Goal: Transaction & Acquisition: Purchase product/service

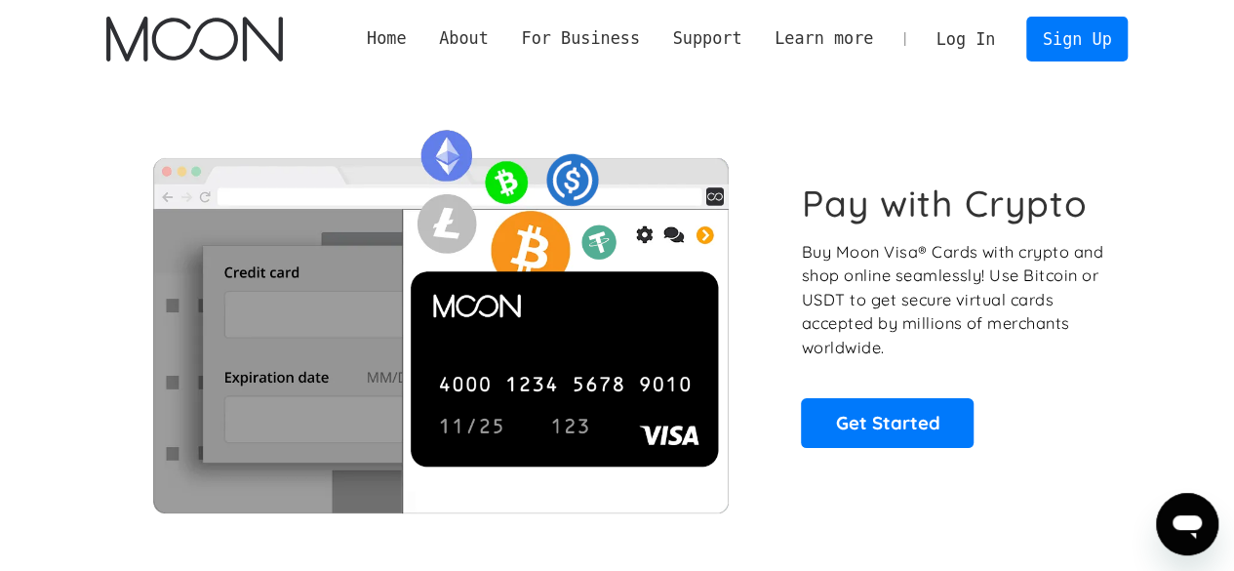
click at [1165, 95] on section "Pay with Crypto Buy Moon Visa® Cards with crypto and shop online seamlessly! Us…" at bounding box center [617, 314] width 1234 height 473
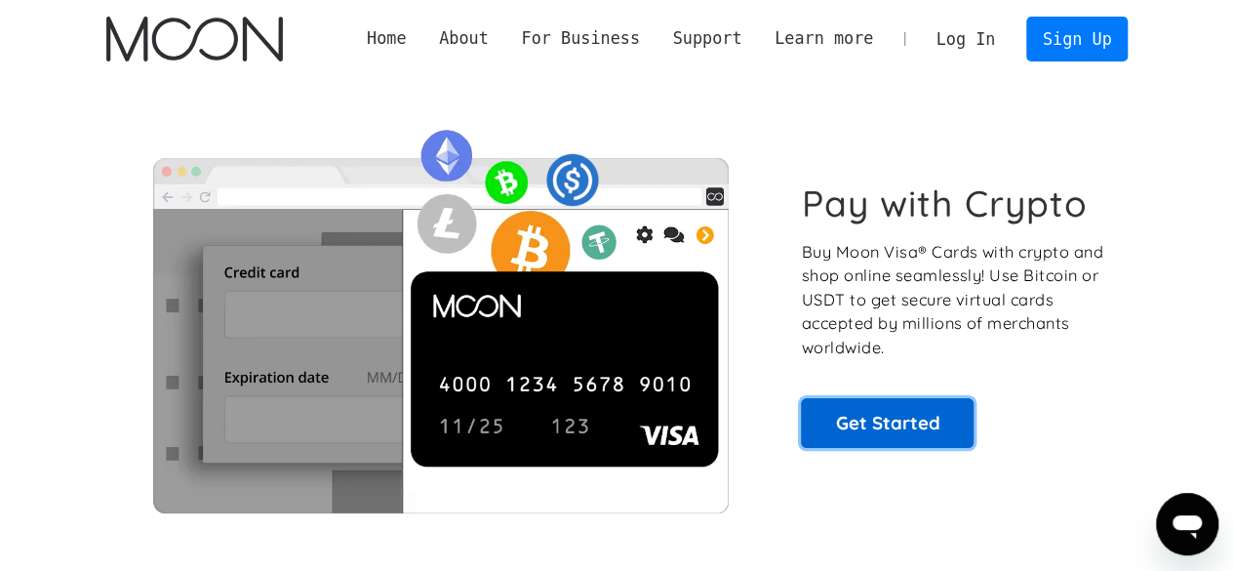
click at [928, 417] on link "Get Started" at bounding box center [887, 422] width 173 height 49
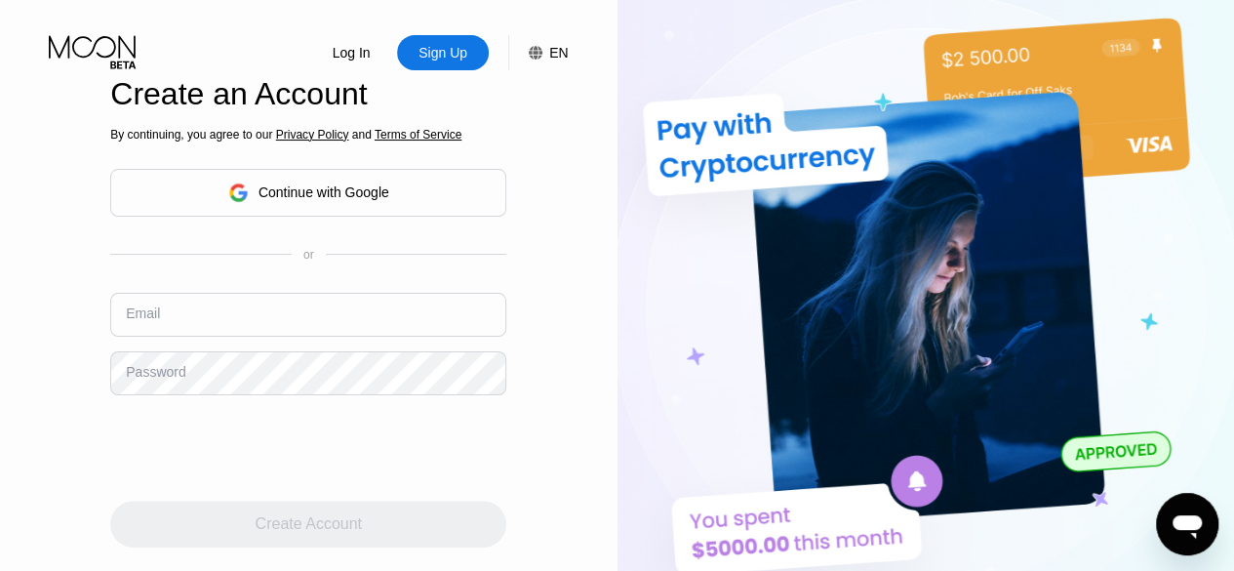
click at [438, 74] on div "Create an Account By continuing, you agree to our Privacy Policy and Terms of S…" at bounding box center [308, 333] width 396 height 585
click at [438, 55] on div "Sign Up" at bounding box center [442, 53] width 53 height 20
click at [195, 327] on input "text" at bounding box center [308, 315] width 396 height 44
click at [170, 379] on div "Password" at bounding box center [155, 372] width 59 height 16
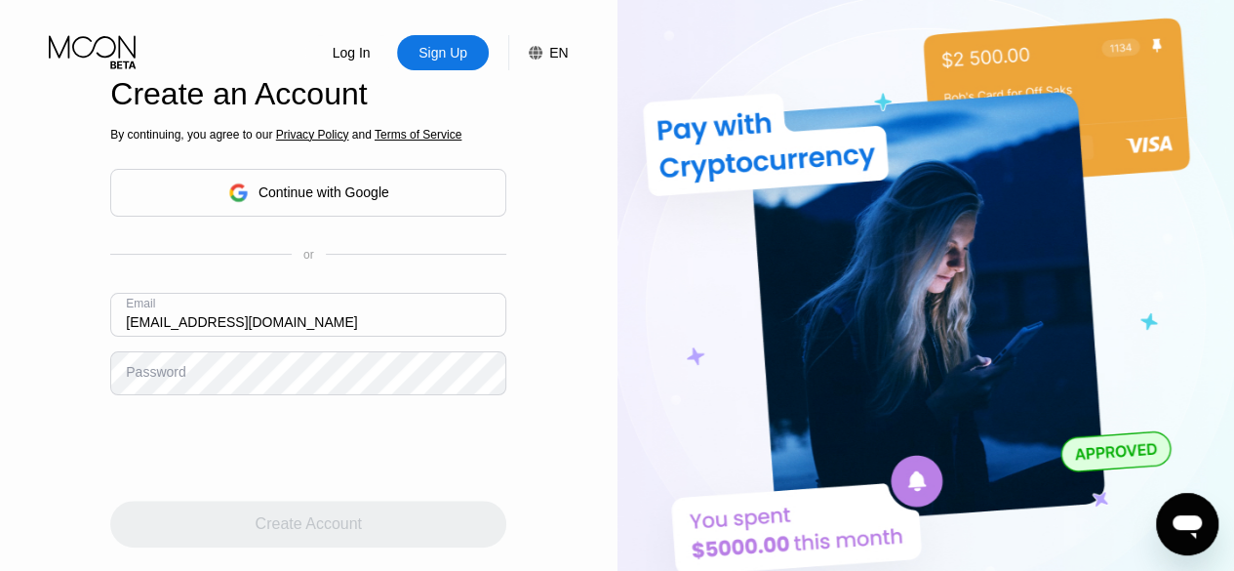
click at [150, 379] on div "Password" at bounding box center [155, 372] width 59 height 16
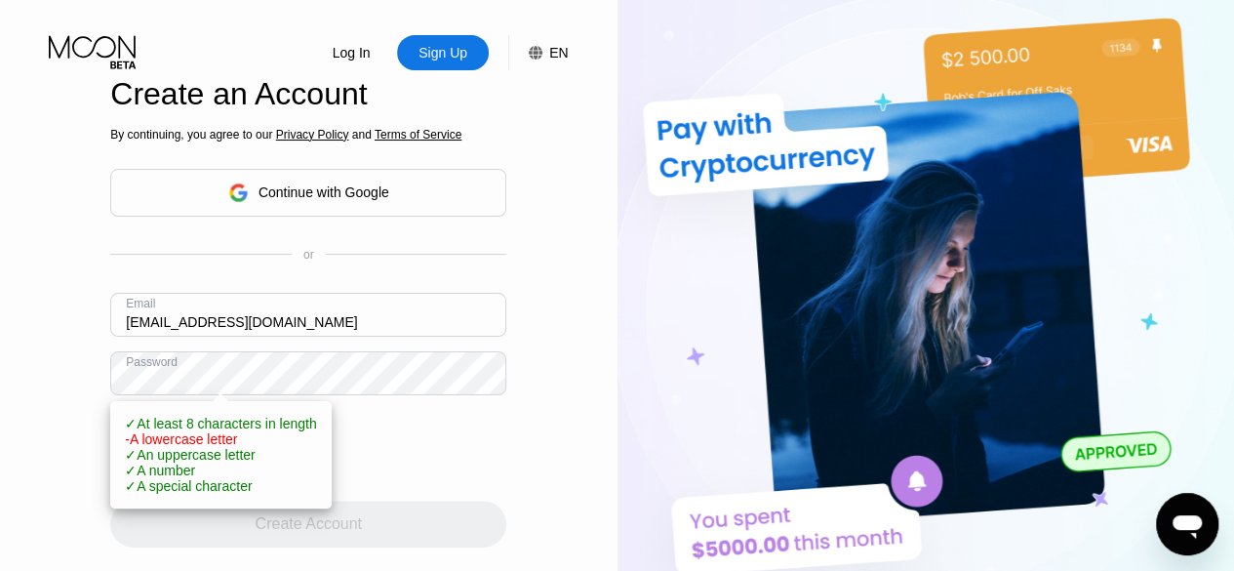
click at [351, 351] on div "Email zblanchard@mail.com" at bounding box center [308, 322] width 396 height 59
click at [47, 380] on div "Log In Sign Up EN Language English Save Create an Account By continuing, you ag…" at bounding box center [308, 292] width 617 height 585
click at [445, 455] on div at bounding box center [308, 448] width 396 height 76
click at [316, 319] on input "zblanchard@mail.com" at bounding box center [308, 315] width 396 height 44
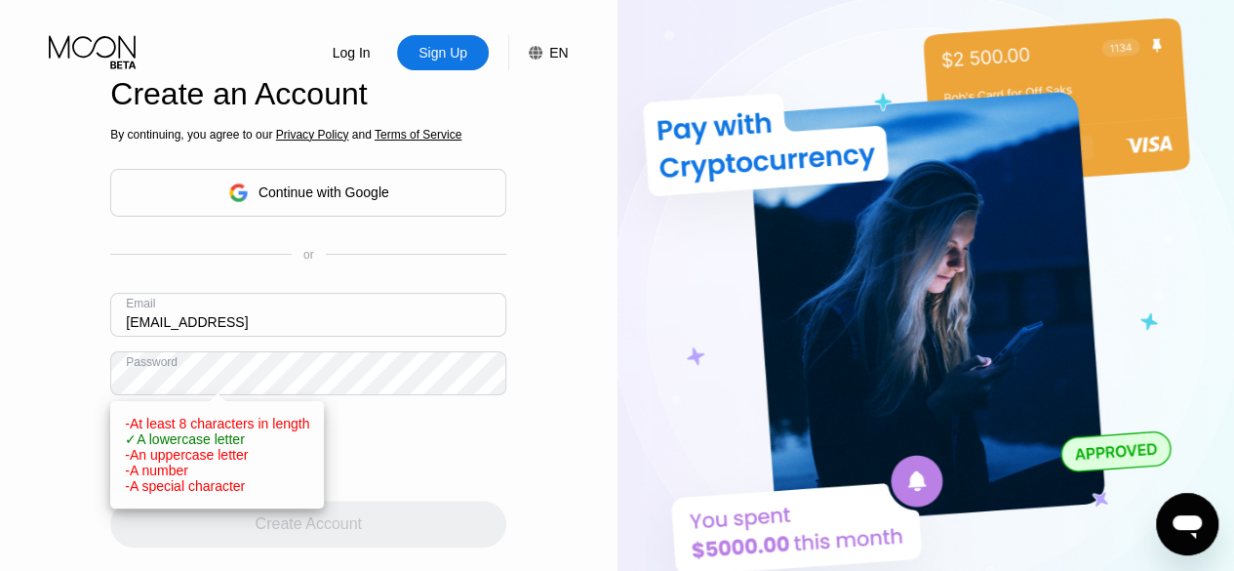
type input "zblanchard@mail.com"
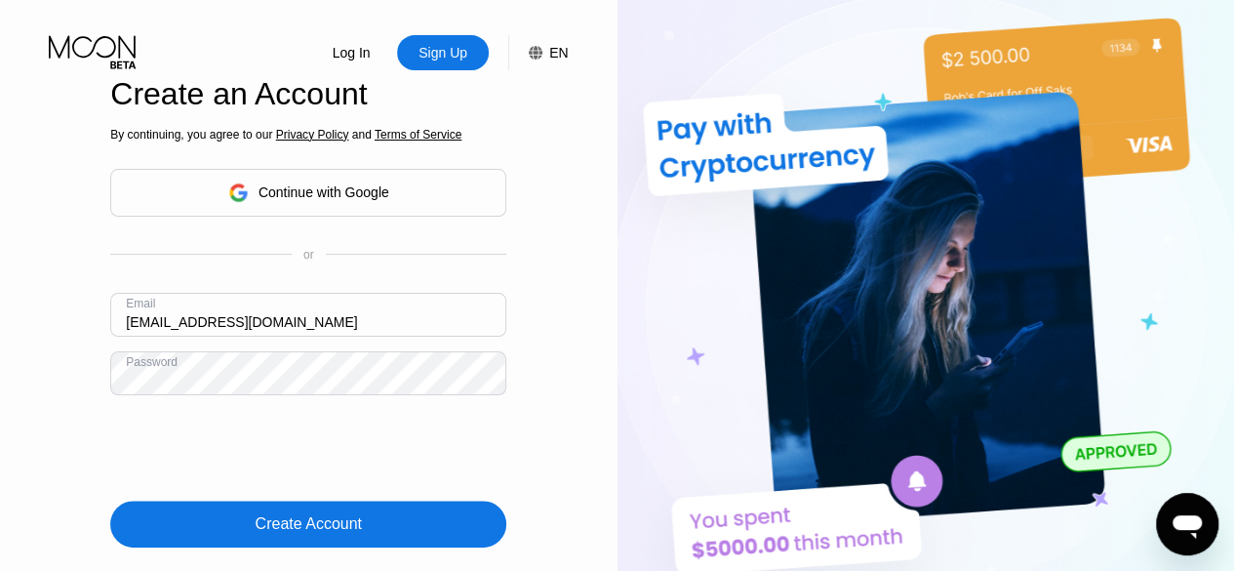
click at [288, 522] on div "Create Account" at bounding box center [309, 524] width 106 height 20
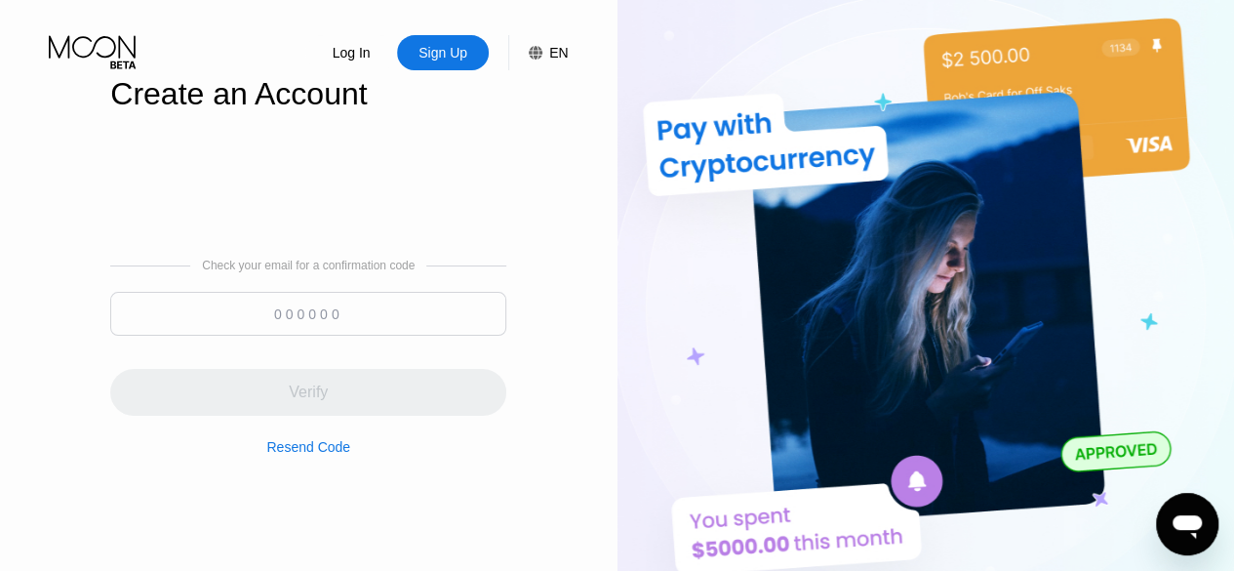
click at [347, 321] on input at bounding box center [308, 314] width 396 height 44
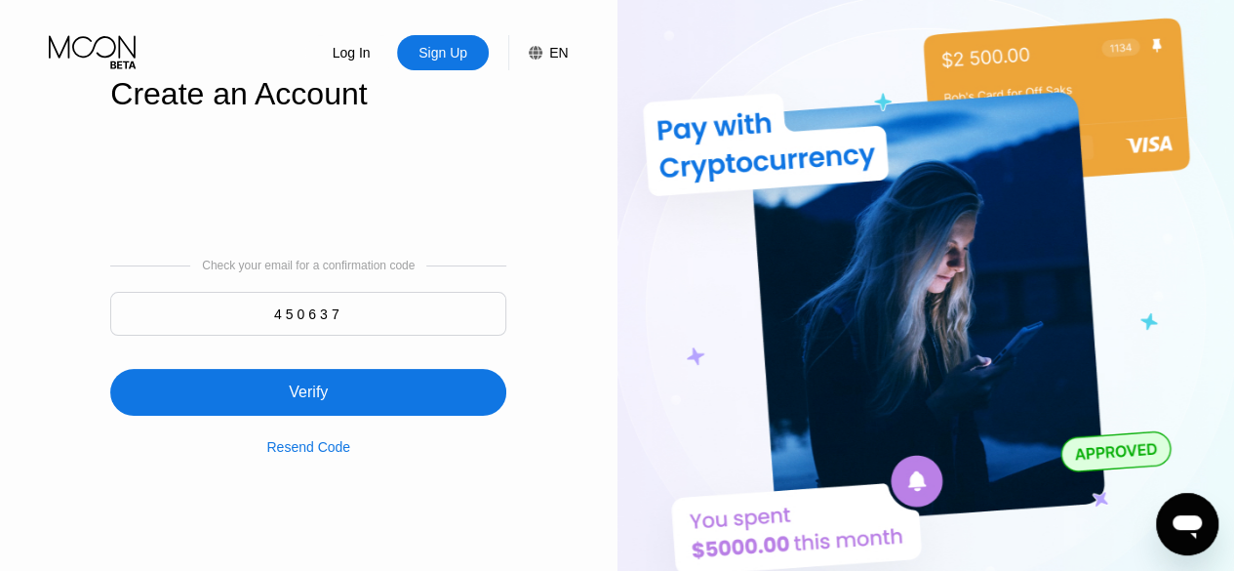
type input "450637"
click at [330, 400] on div "Verify" at bounding box center [308, 392] width 396 height 47
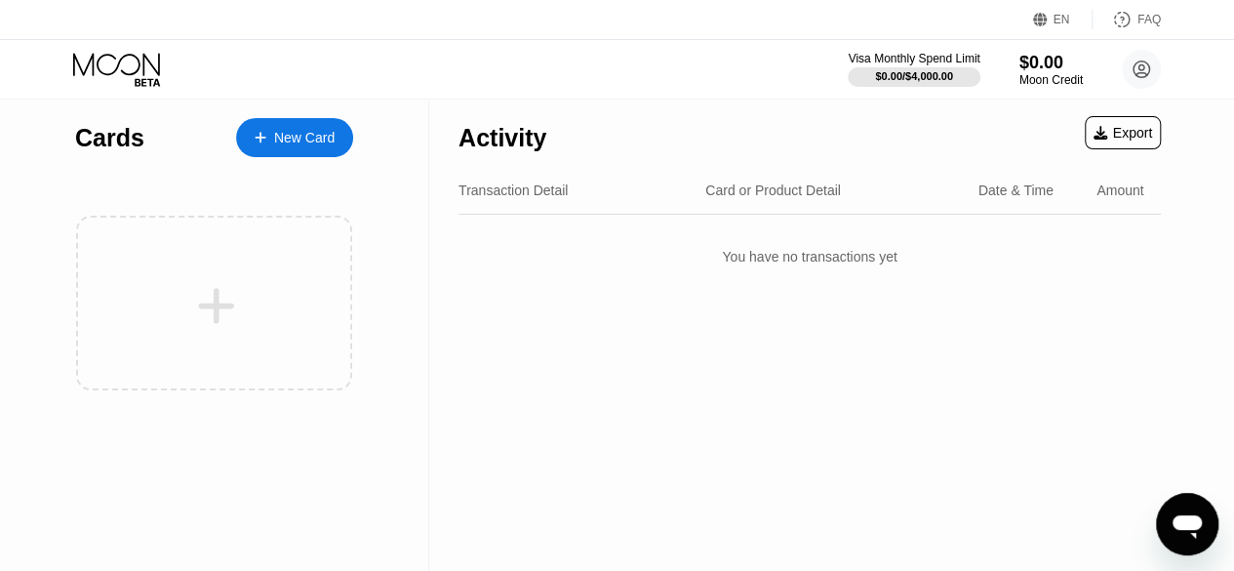
click at [124, 153] on div "Cards New Card" at bounding box center [214, 133] width 278 height 68
click at [124, 143] on div "Cards" at bounding box center [109, 138] width 69 height 28
click at [511, 143] on div "Activity" at bounding box center [502, 138] width 88 height 28
click at [1046, 81] on div "Moon Credit" at bounding box center [1050, 80] width 65 height 14
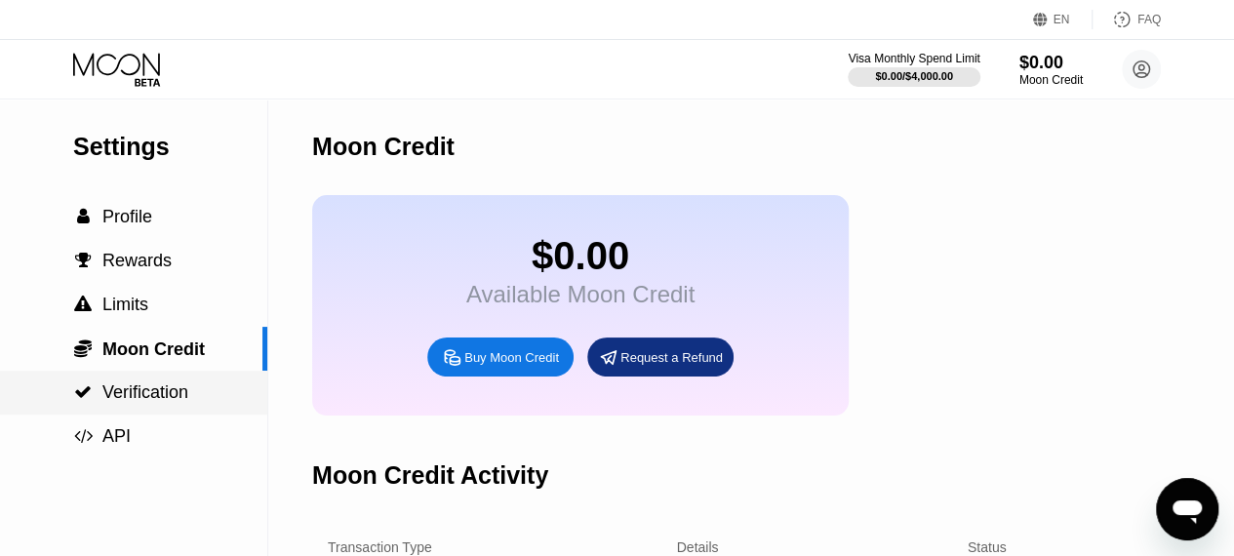
click at [166, 409] on div " Verification" at bounding box center [133, 393] width 267 height 44
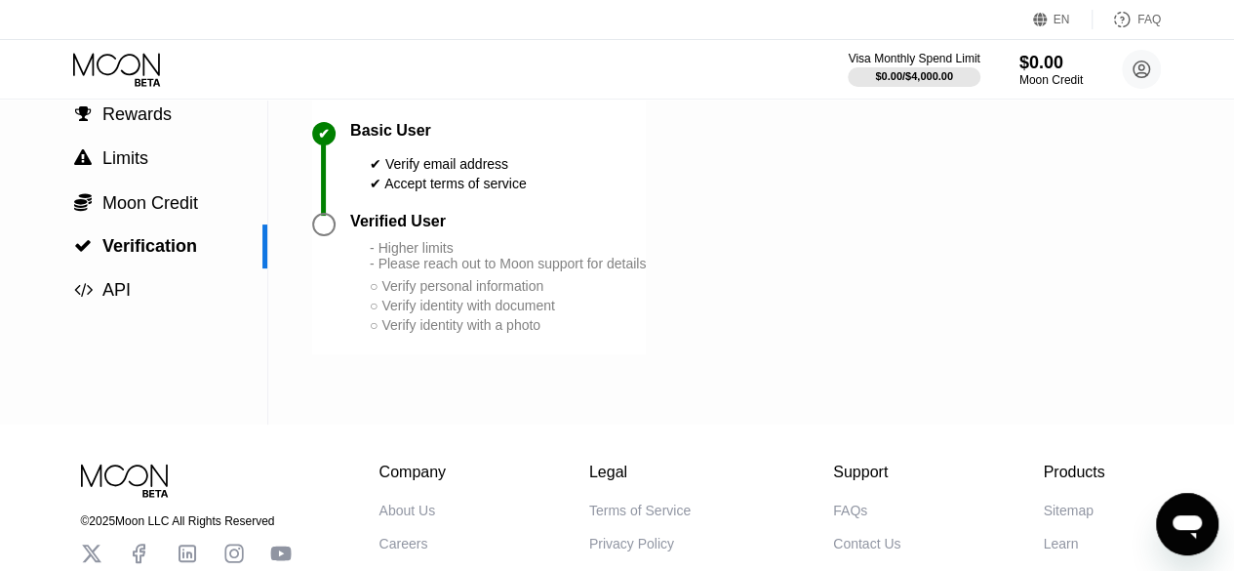
scroll to position [141, 0]
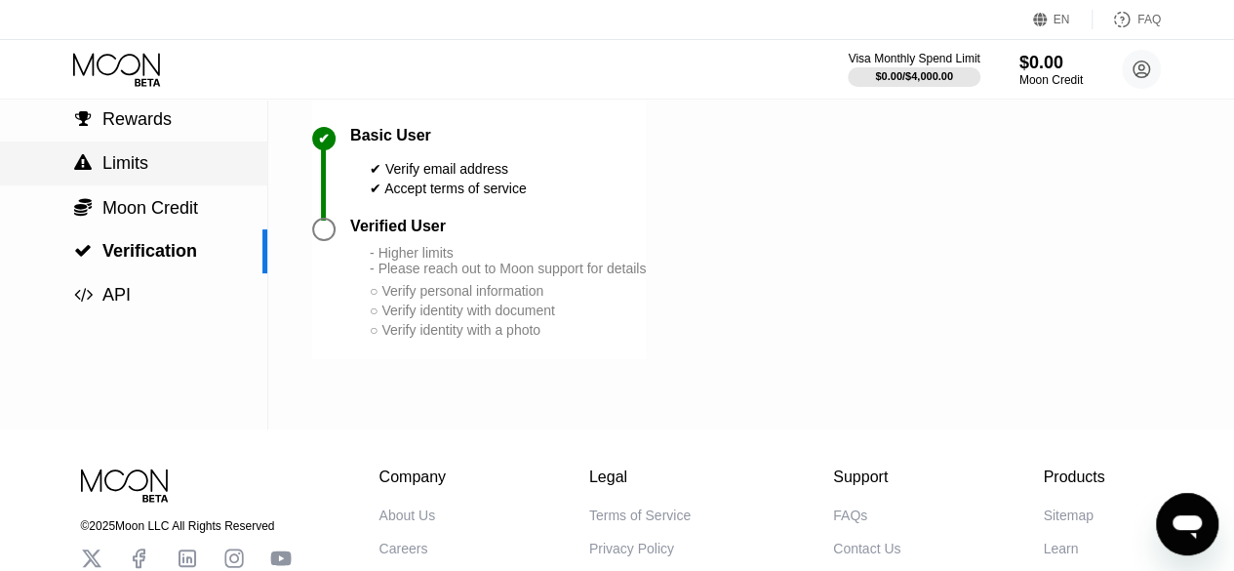
click at [129, 173] on span "Limits" at bounding box center [125, 163] width 46 height 20
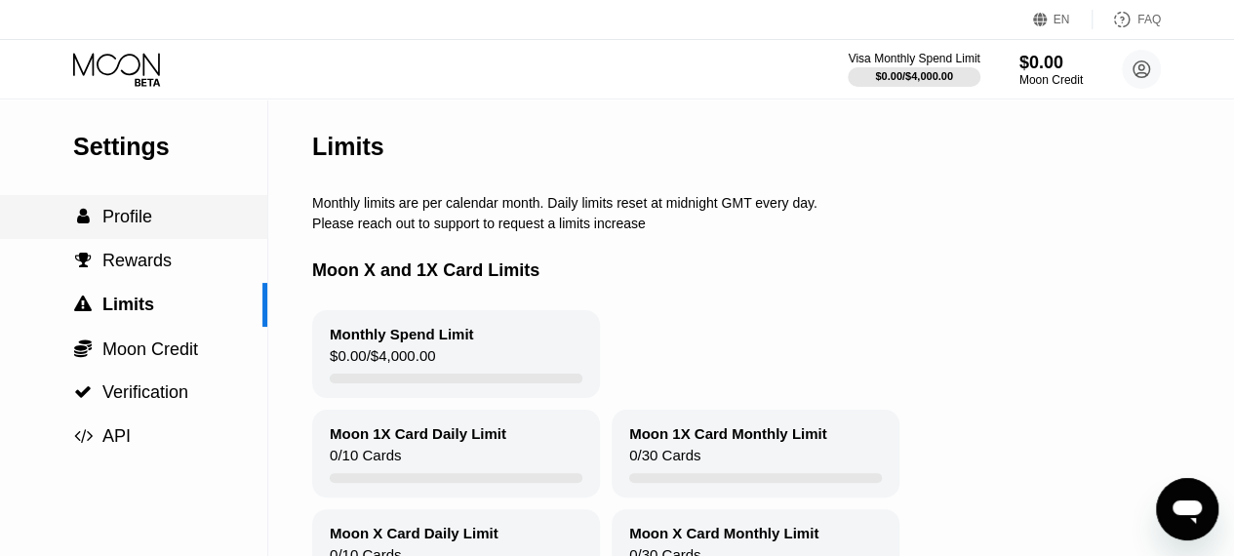
click at [149, 223] on span "Profile" at bounding box center [127, 217] width 50 height 20
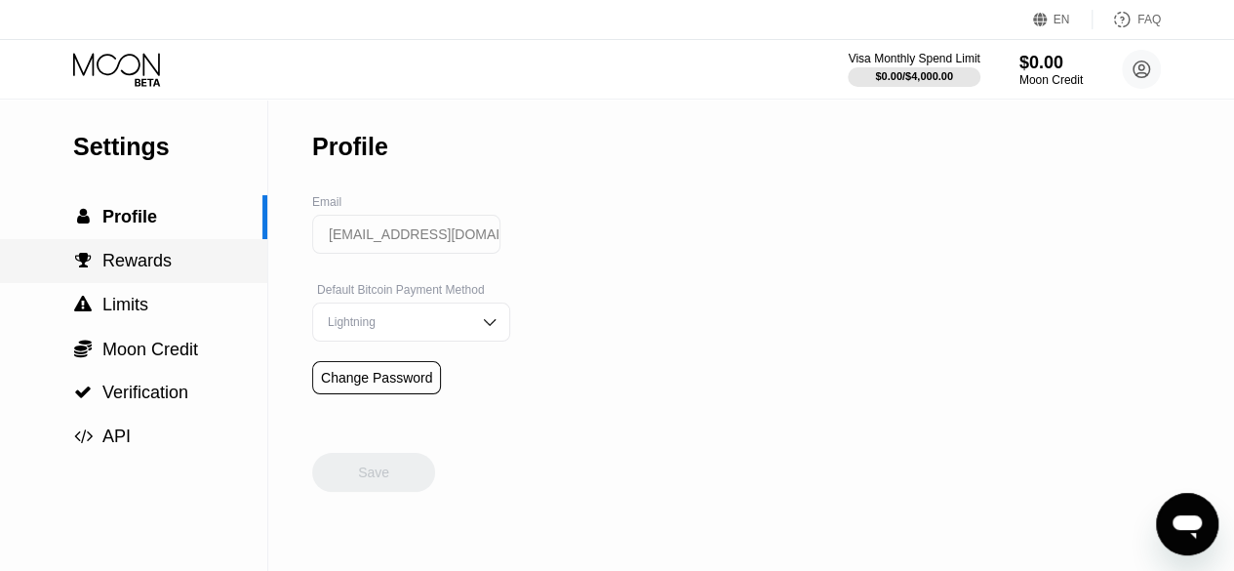
click at [146, 266] on span "Rewards" at bounding box center [136, 261] width 69 height 20
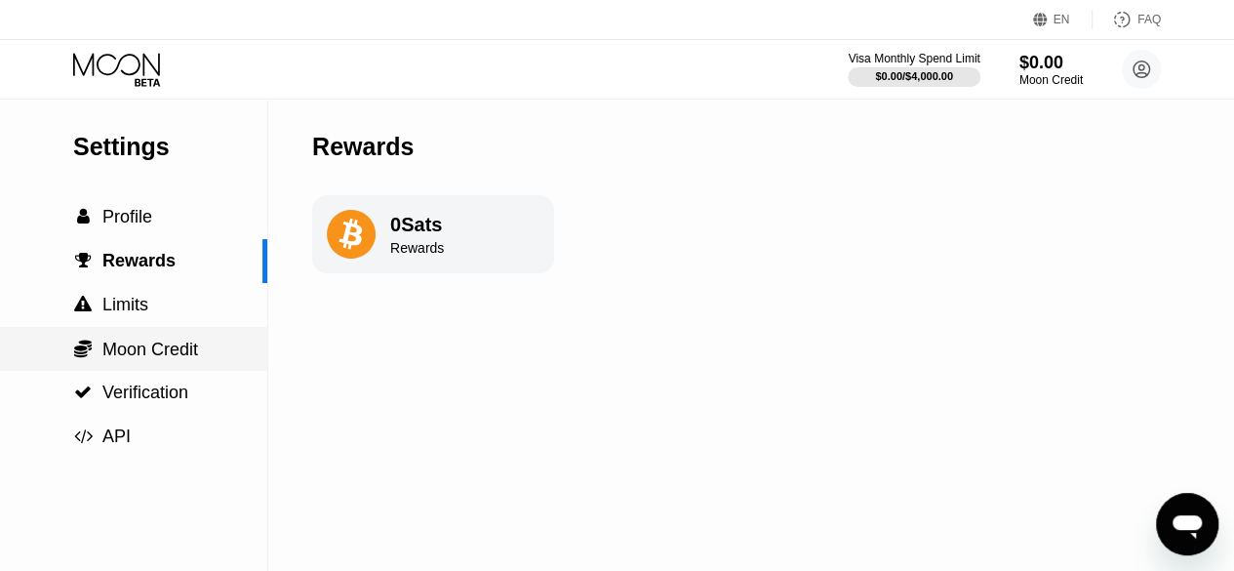
click at [146, 359] on span "Moon Credit" at bounding box center [150, 349] width 96 height 20
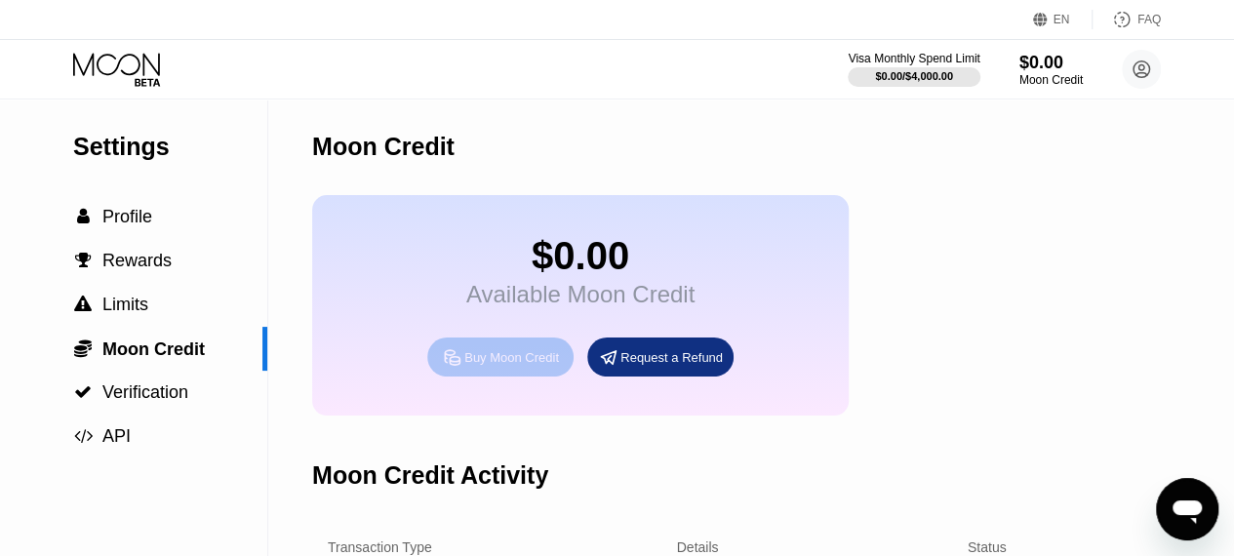
click at [488, 366] on div "Buy Moon Credit" at bounding box center [511, 357] width 95 height 17
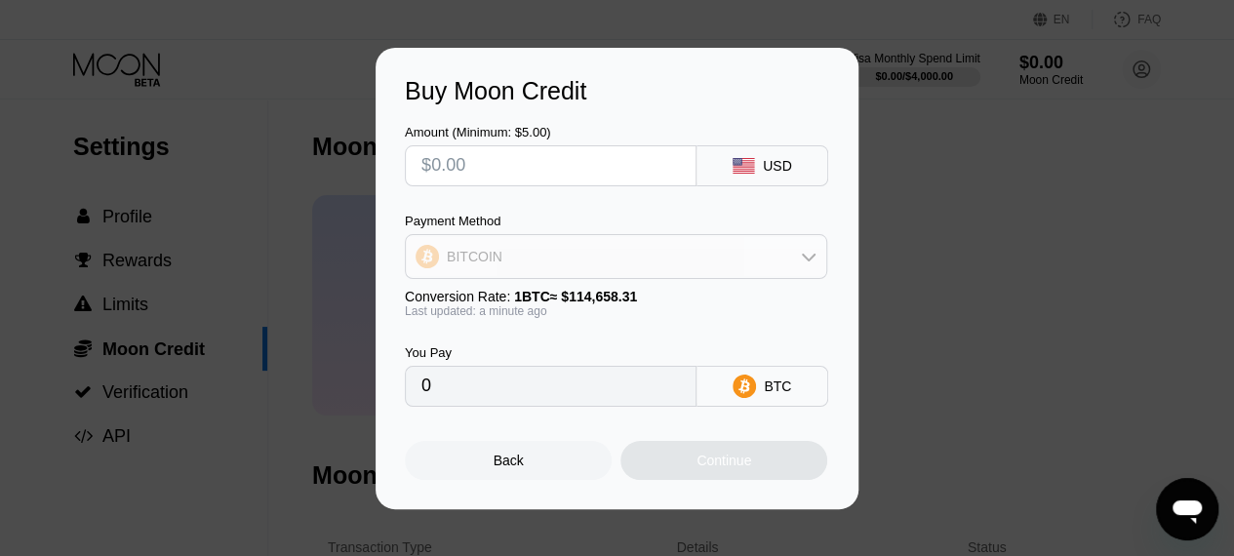
click at [798, 259] on div "BITCOIN" at bounding box center [616, 256] width 420 height 39
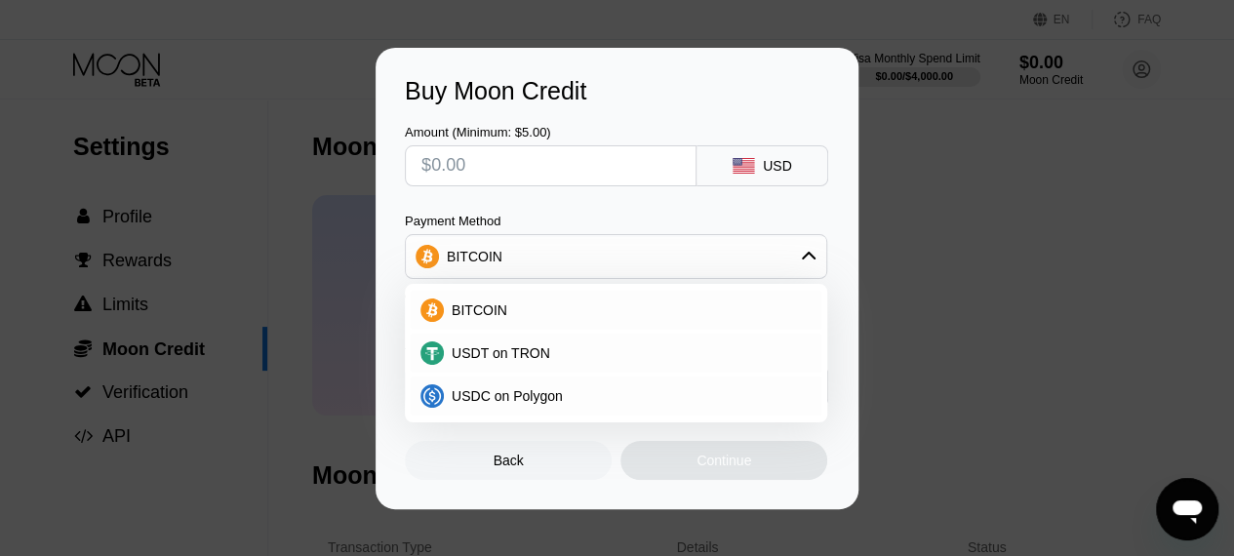
click at [1026, 259] on div "Buy Moon Credit Amount (Minimum: $5.00) USD Payment Method BITCOIN BITCOIN USDT…" at bounding box center [617, 278] width 1234 height 461
click at [969, 229] on div "Buy Moon Credit Amount (Minimum: $5.00) USD Payment Method BITCOIN BITCOIN USDT…" at bounding box center [617, 278] width 1234 height 461
click at [309, 73] on div "Buy Moon Credit Amount (Minimum: $5.00) USD Payment Method BITCOIN BITCOIN USDT…" at bounding box center [617, 278] width 1234 height 461
click at [1003, 186] on div "Buy Moon Credit Amount (Minimum: $5.00) USD Payment Method BITCOIN BITCOIN USDT…" at bounding box center [617, 278] width 1234 height 461
click at [493, 468] on div "Back" at bounding box center [508, 461] width 30 height 16
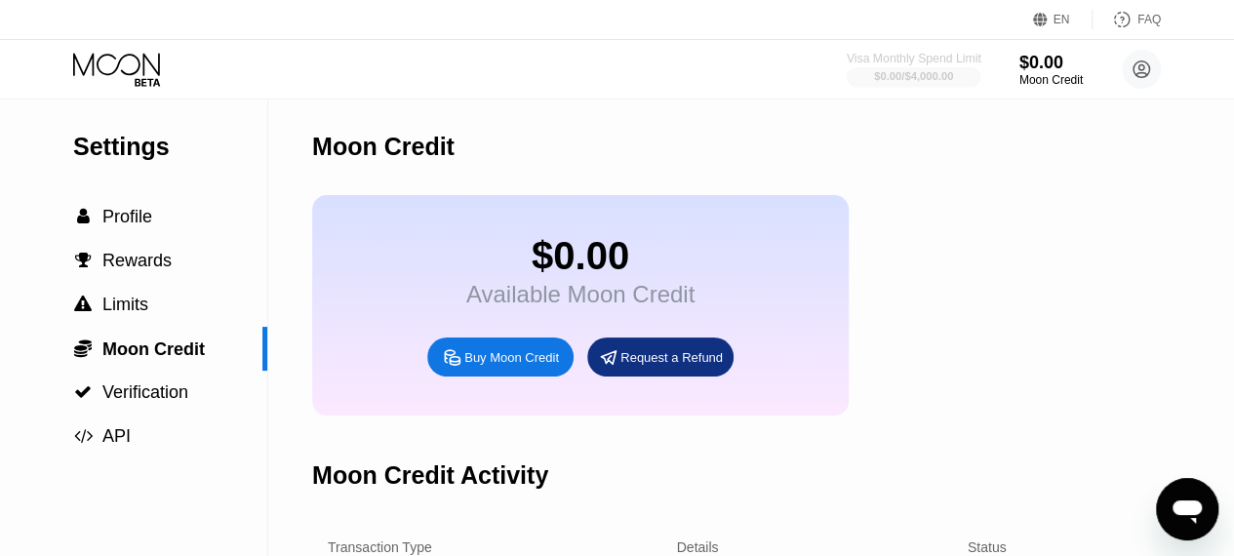
click at [923, 78] on div "$0.00 / $4,000.00" at bounding box center [913, 76] width 79 height 12
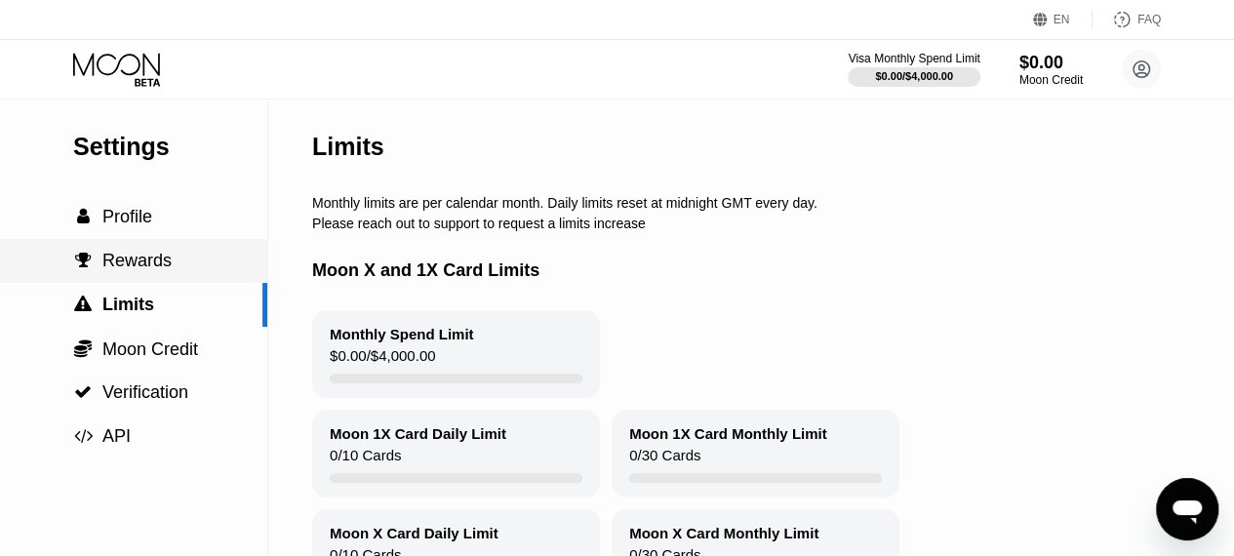
click at [131, 270] on span "Rewards" at bounding box center [136, 261] width 69 height 20
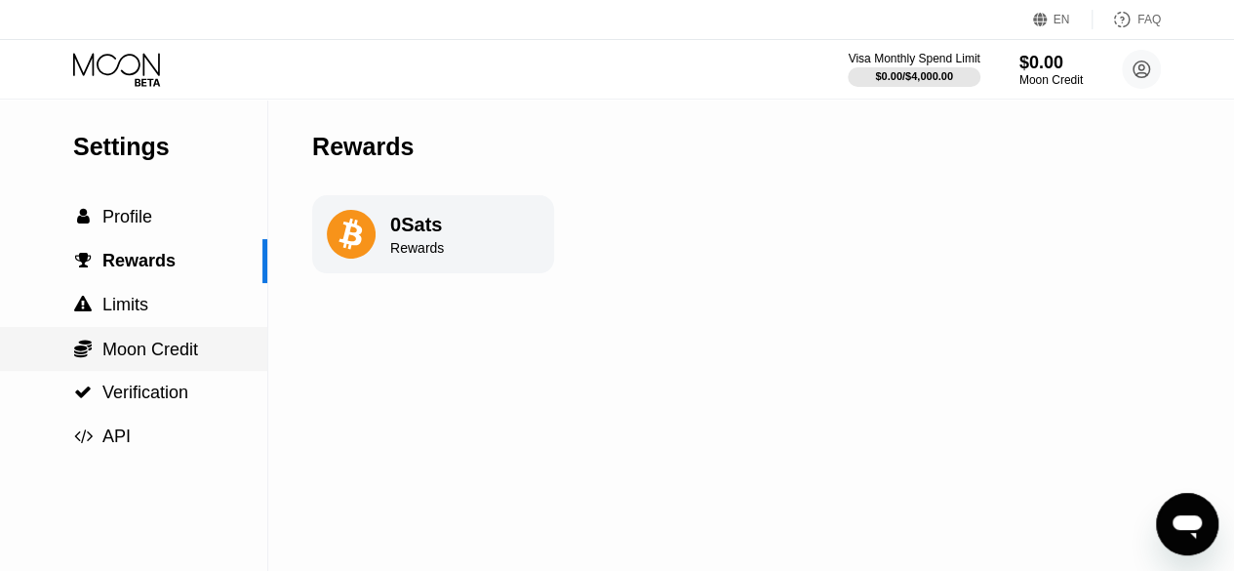
click at [135, 354] on span "Moon Credit" at bounding box center [150, 349] width 96 height 20
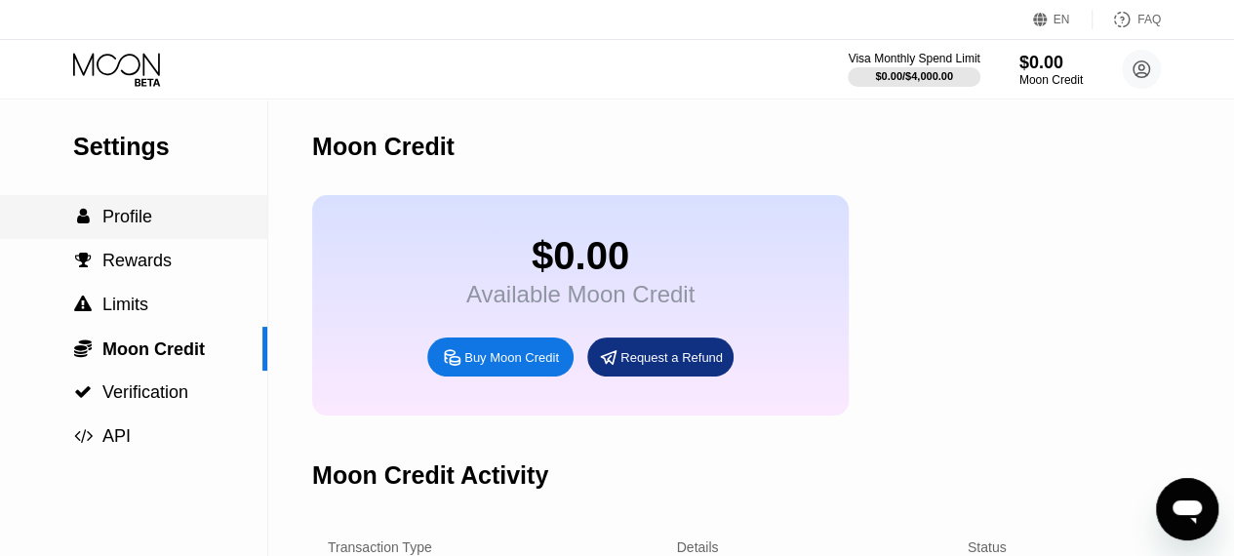
click at [127, 205] on div " Profile" at bounding box center [133, 217] width 267 height 44
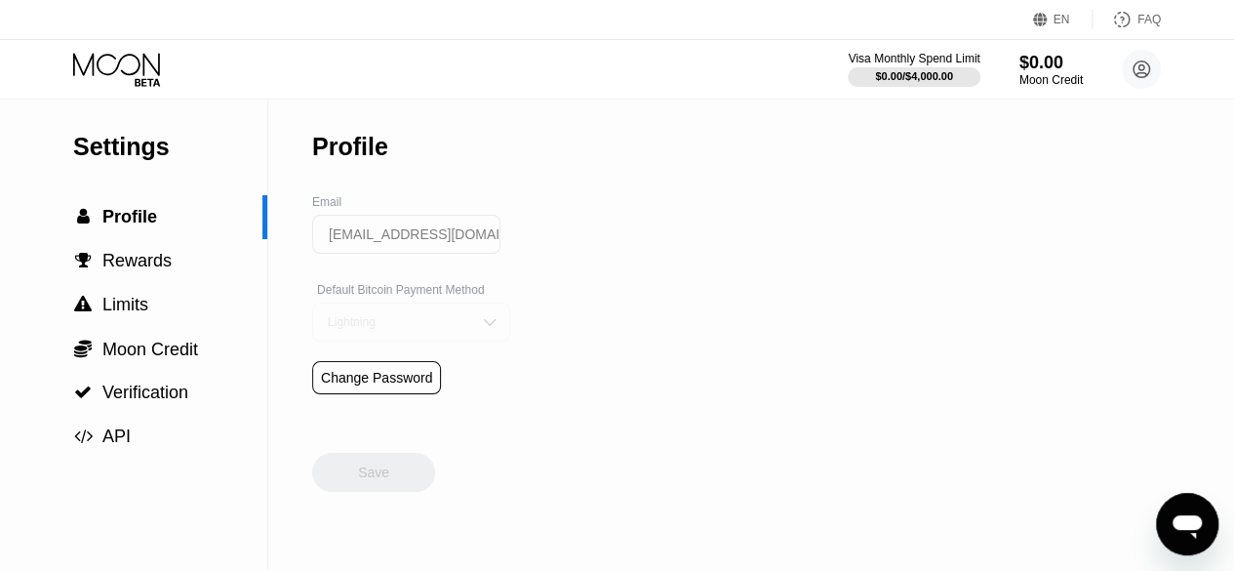
click at [480, 332] on img at bounding box center [490, 322] width 20 height 20
click at [652, 364] on div "Settings  Profile  Rewards  Limits  Moon Credit  Verification  API Profil…" at bounding box center [617, 335] width 1234 height 472
